Goal: Information Seeking & Learning: Find specific page/section

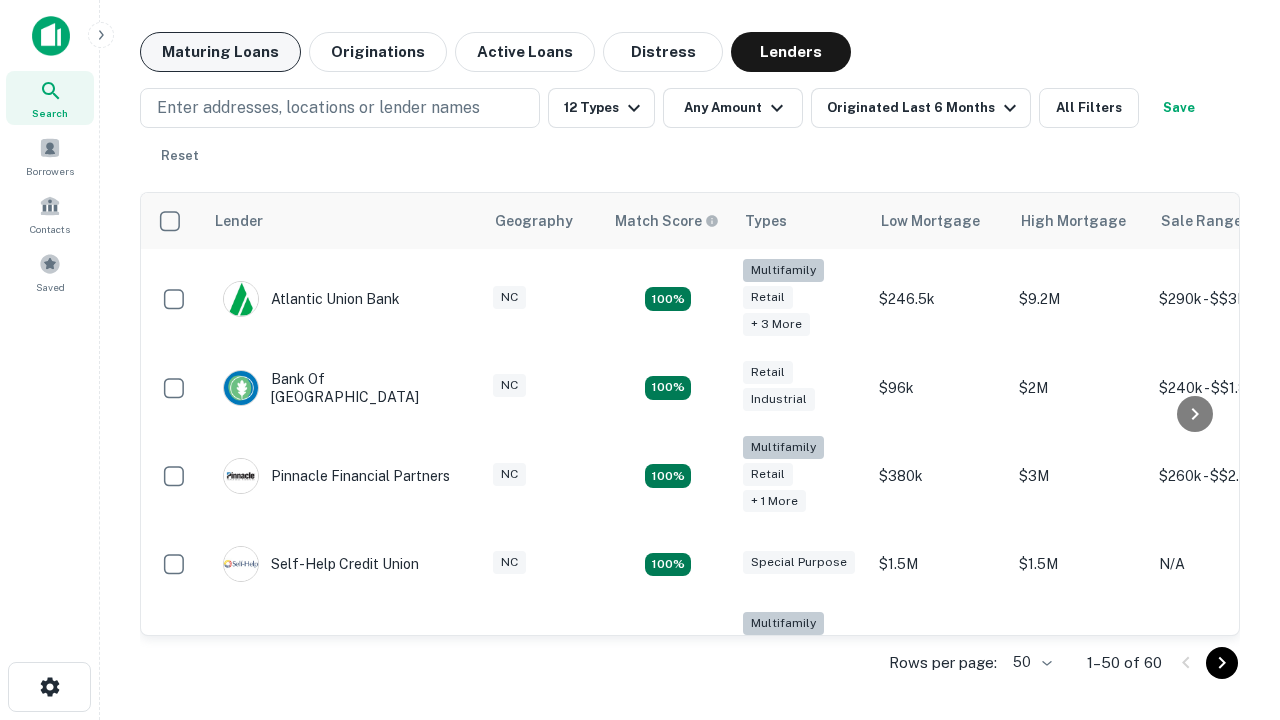
click at [220, 52] on button "Maturing Loans" at bounding box center [220, 52] width 161 height 40
